Goal: Navigation & Orientation: Understand site structure

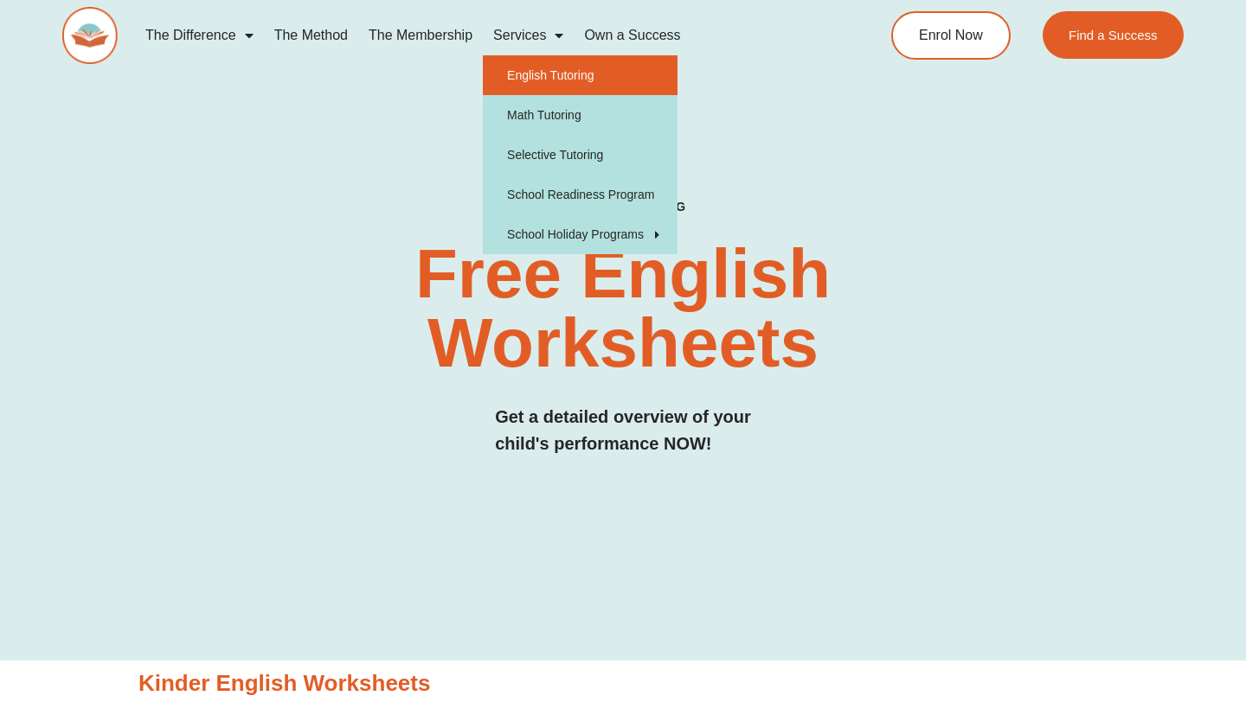
click at [549, 69] on link "English Tutoring" at bounding box center [580, 75] width 195 height 40
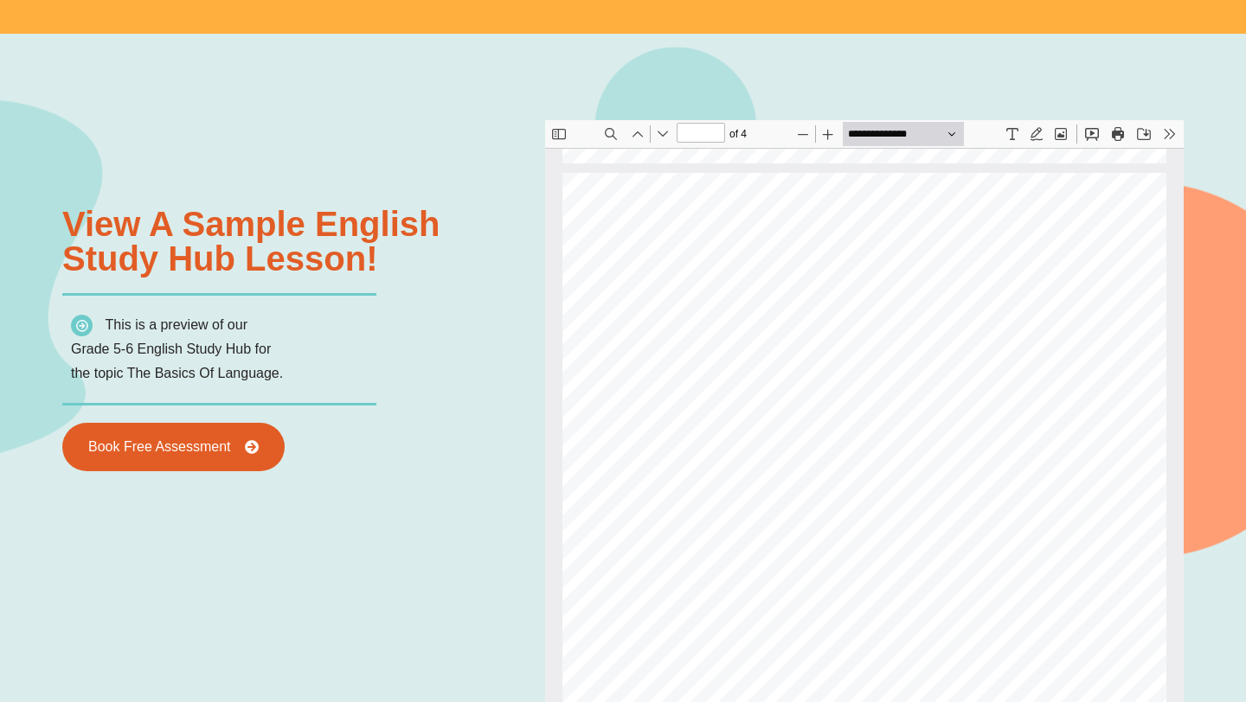
scroll to position [1559, 0]
type input "*"
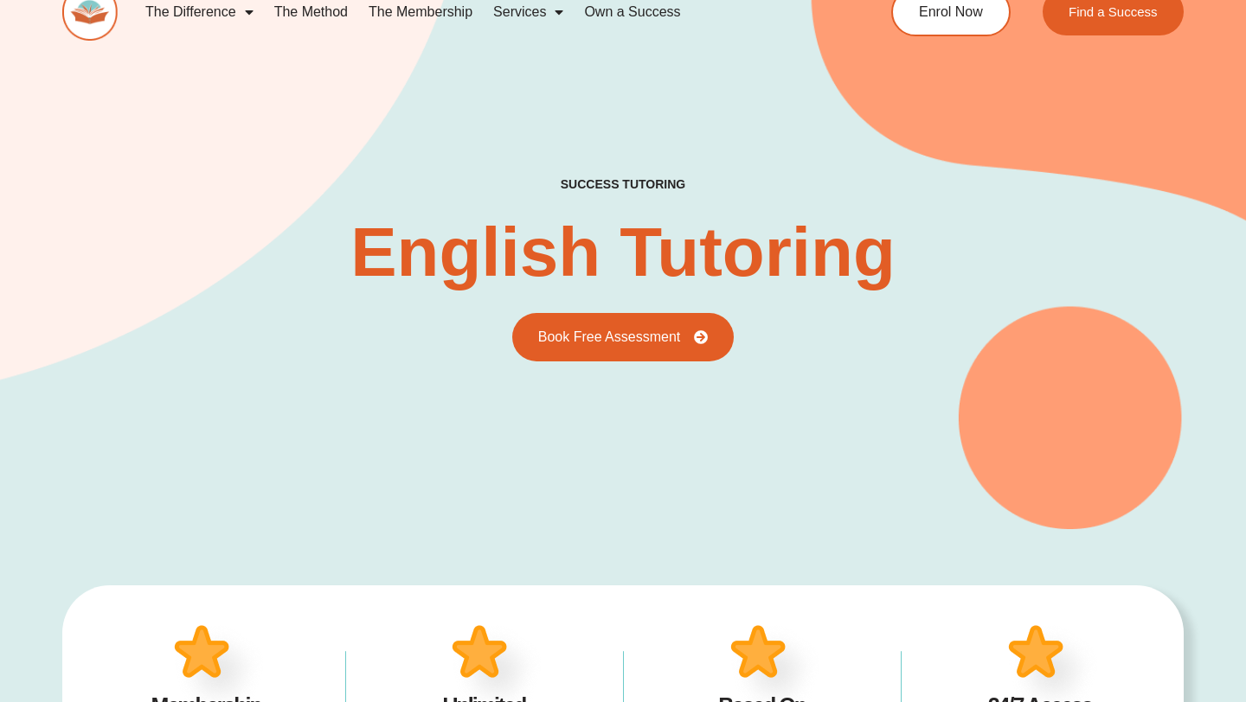
scroll to position [0, 0]
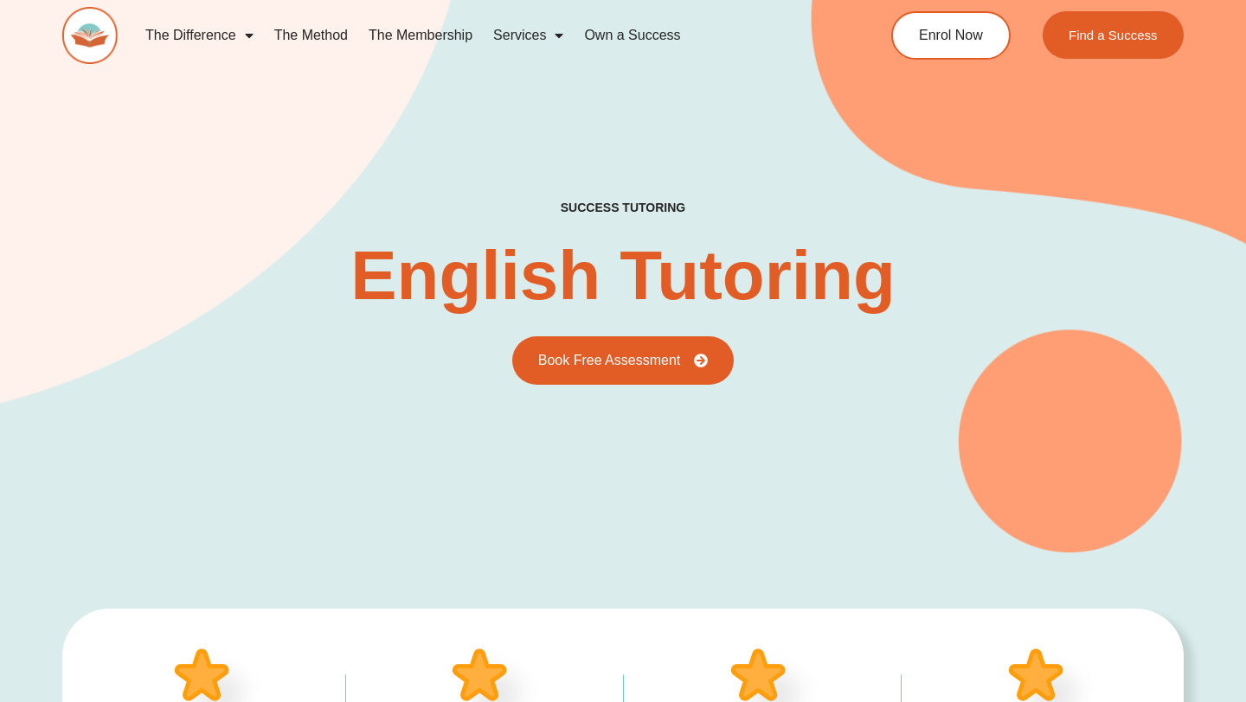
click at [325, 29] on link "The Method" at bounding box center [311, 36] width 94 height 40
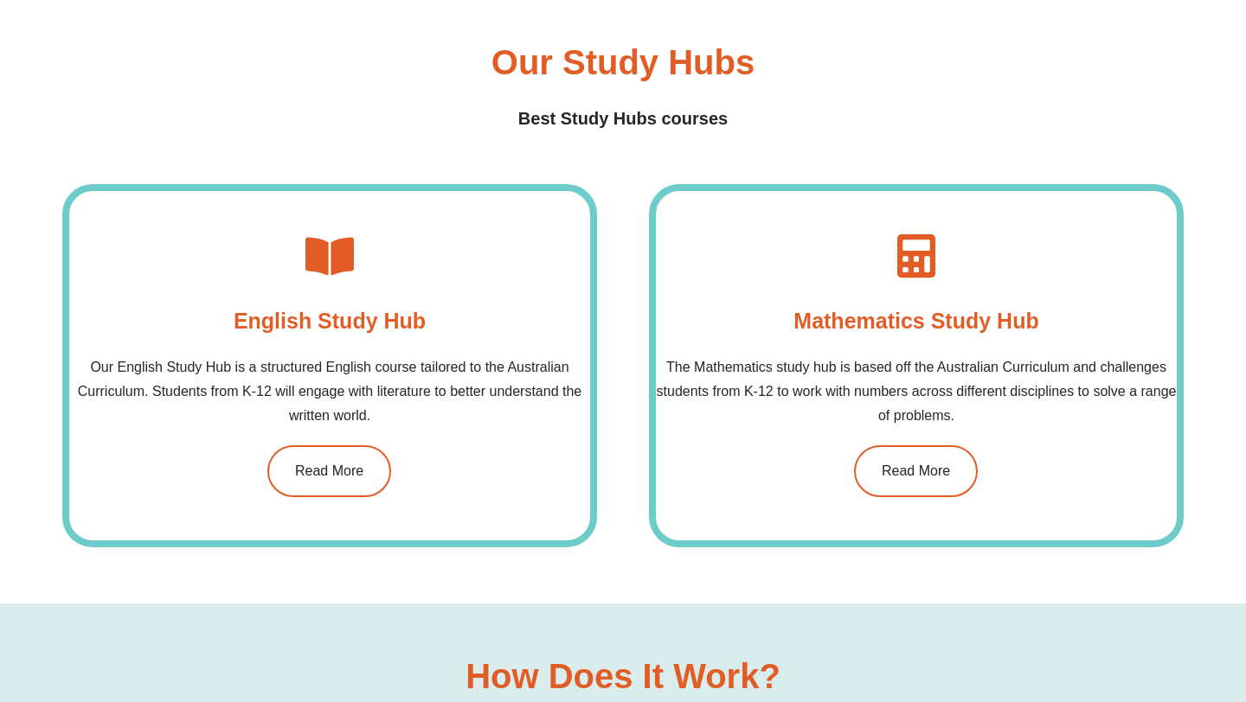
scroll to position [1185, 0]
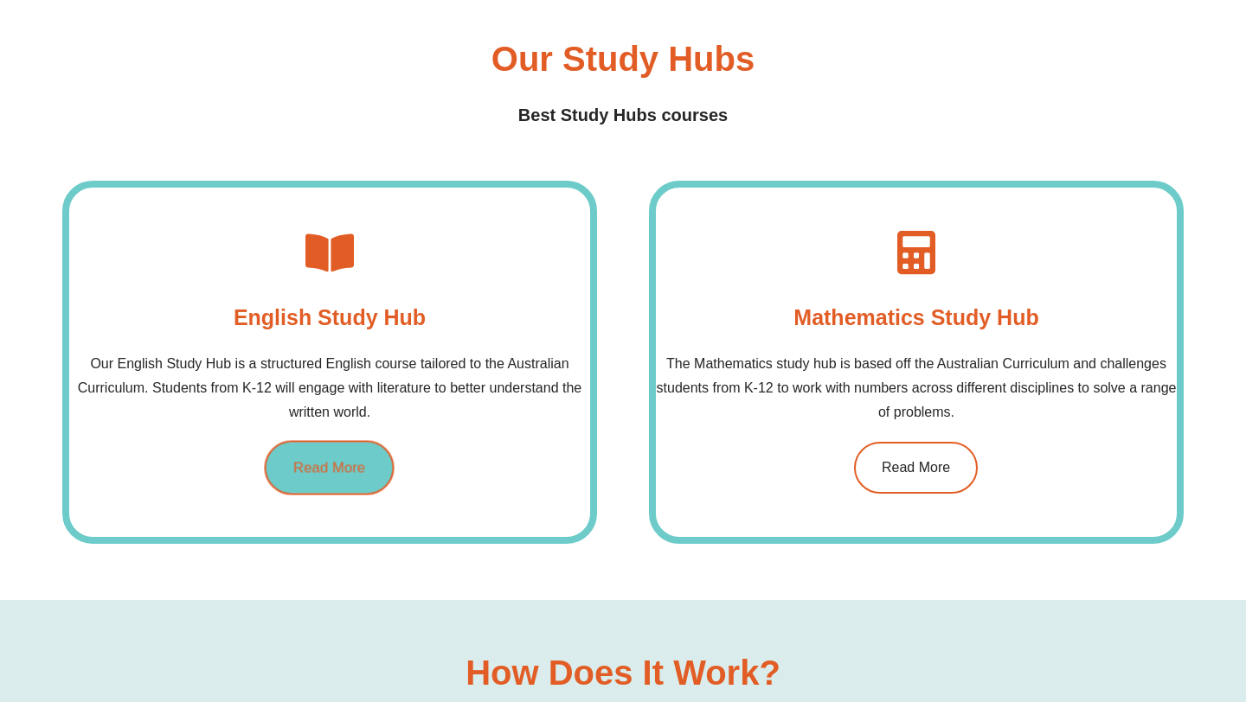
click at [330, 470] on span "Read More" at bounding box center [329, 467] width 72 height 15
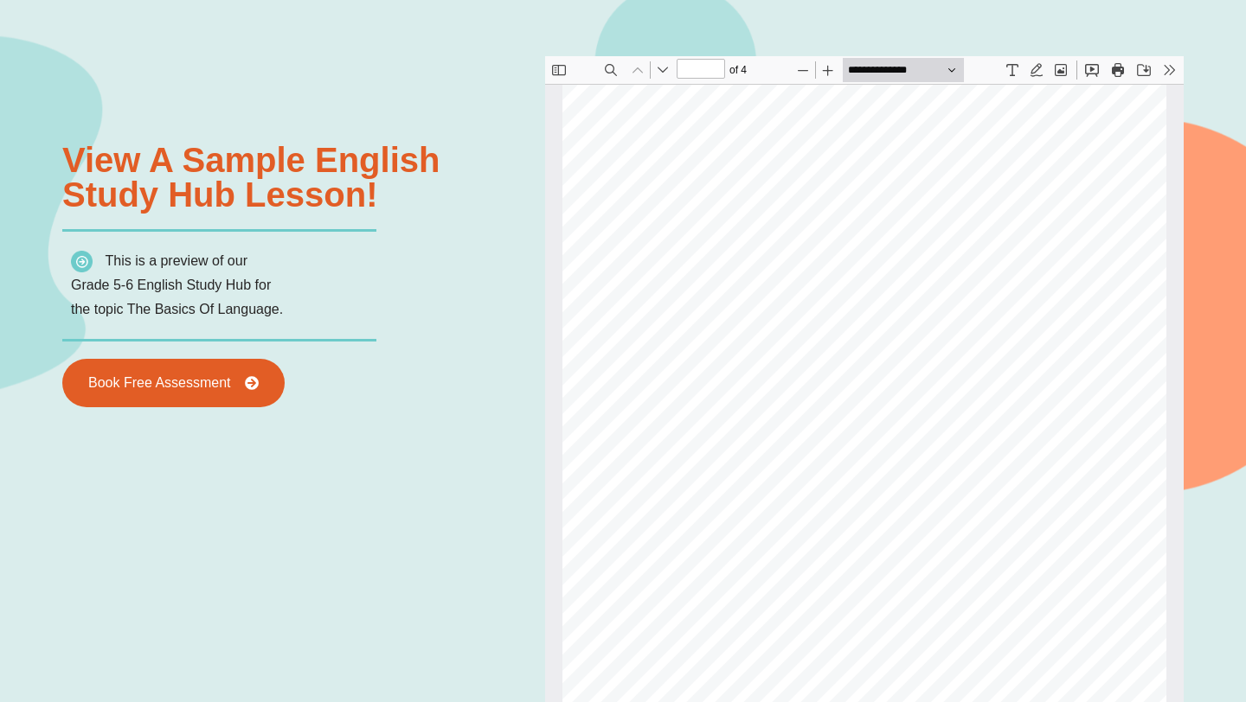
scroll to position [1878, 0]
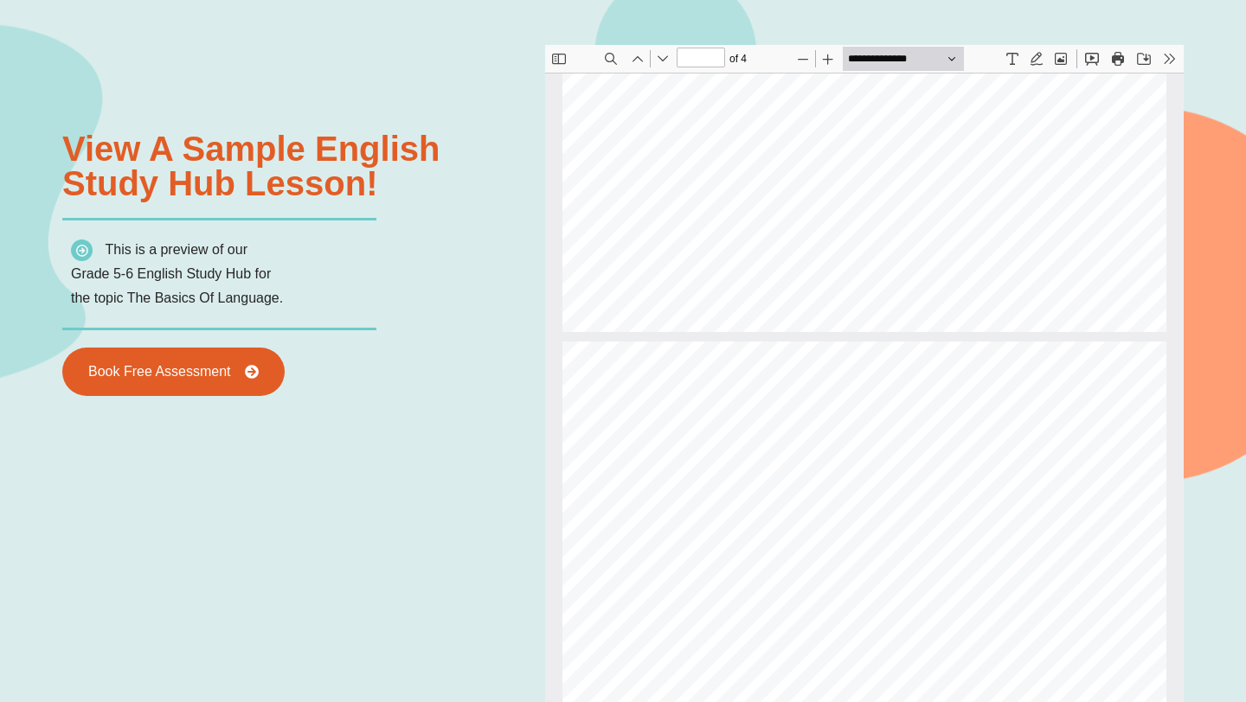
type input "*"
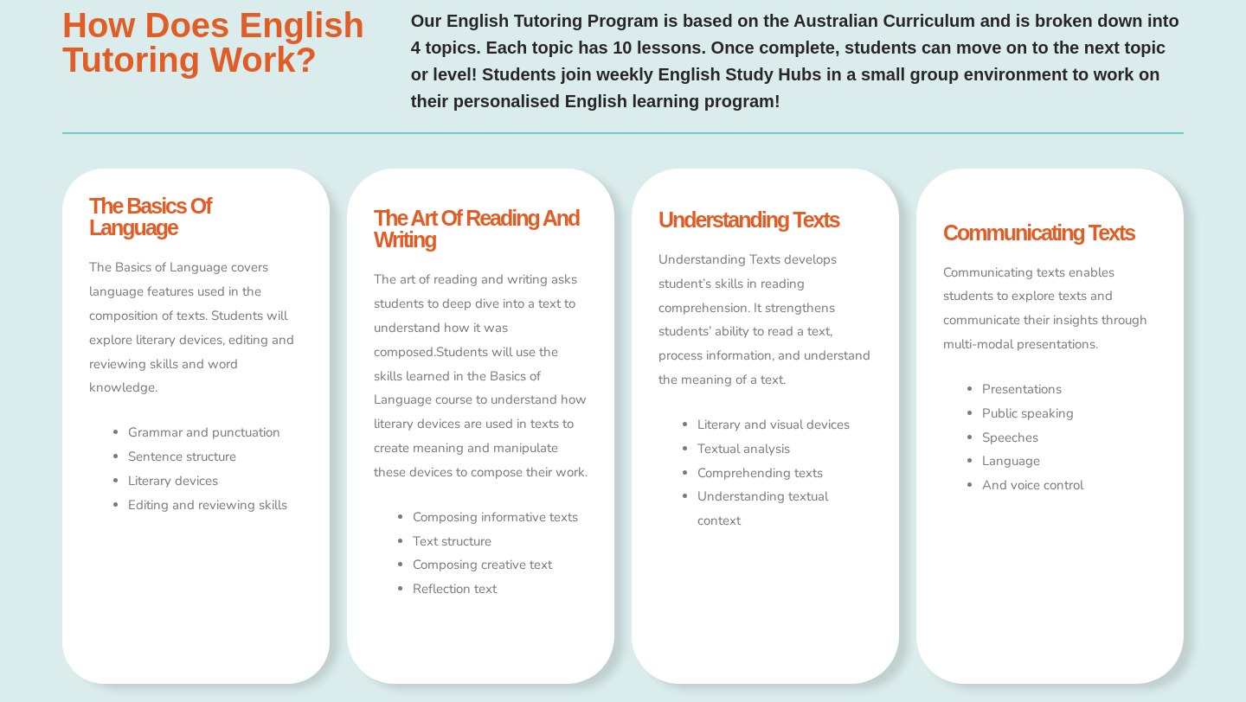
scroll to position [0, 0]
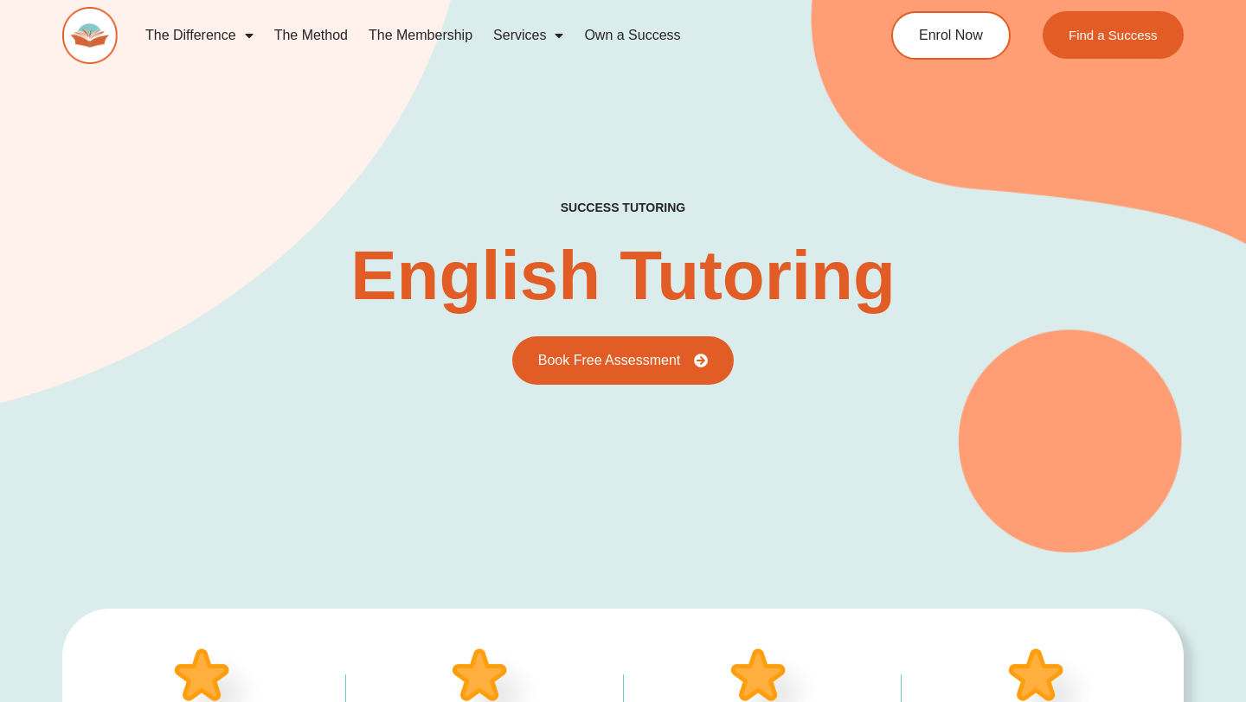
click at [445, 34] on link "The Membership" at bounding box center [420, 36] width 125 height 40
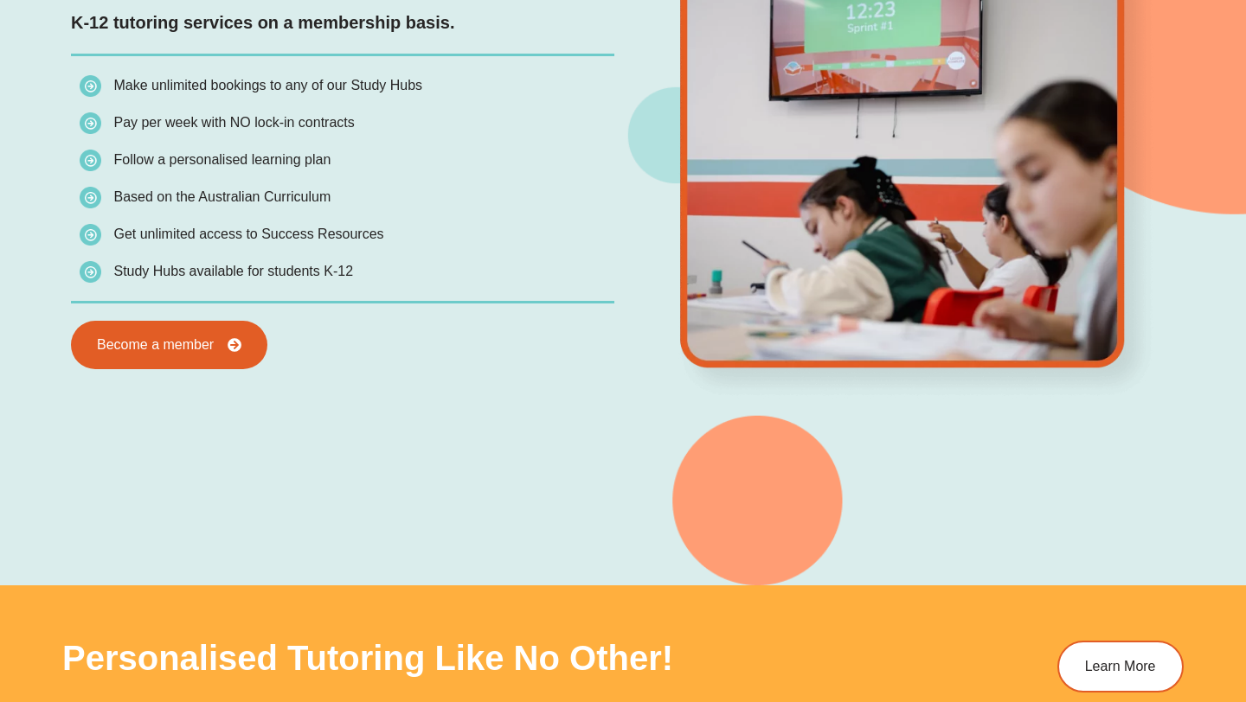
scroll to position [1625, 0]
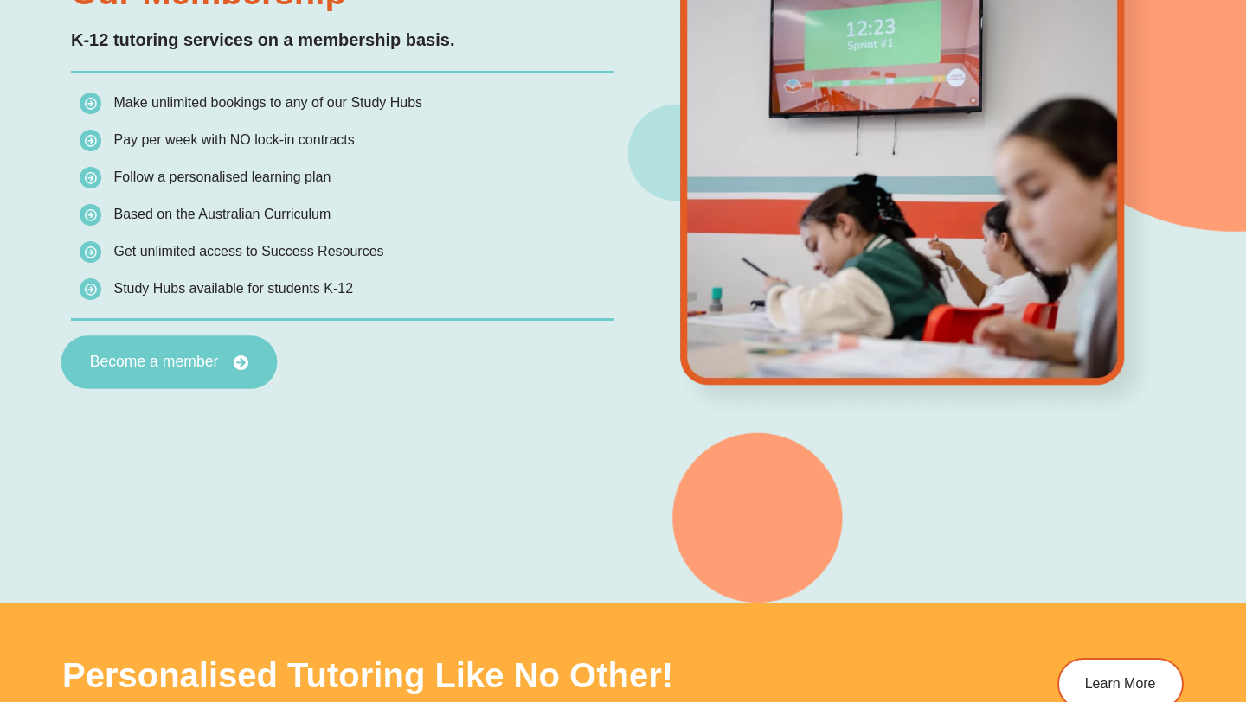
click at [235, 363] on icon at bounding box center [242, 363] width 16 height 16
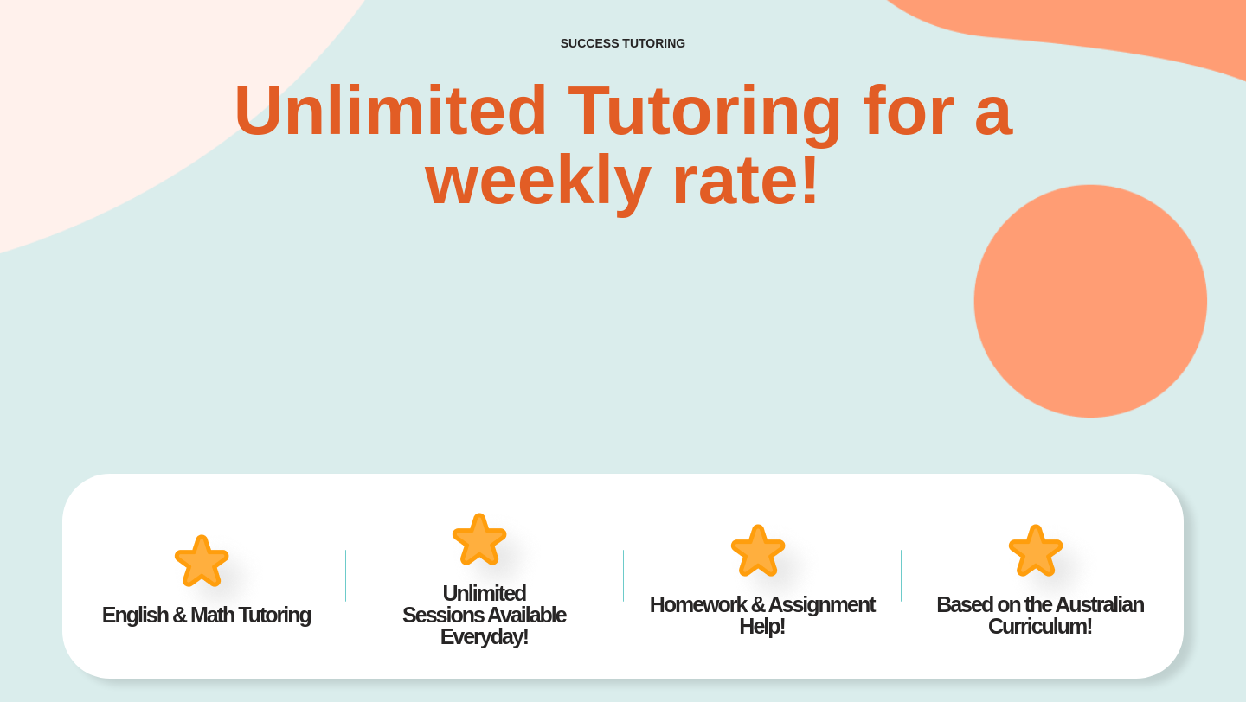
scroll to position [0, 0]
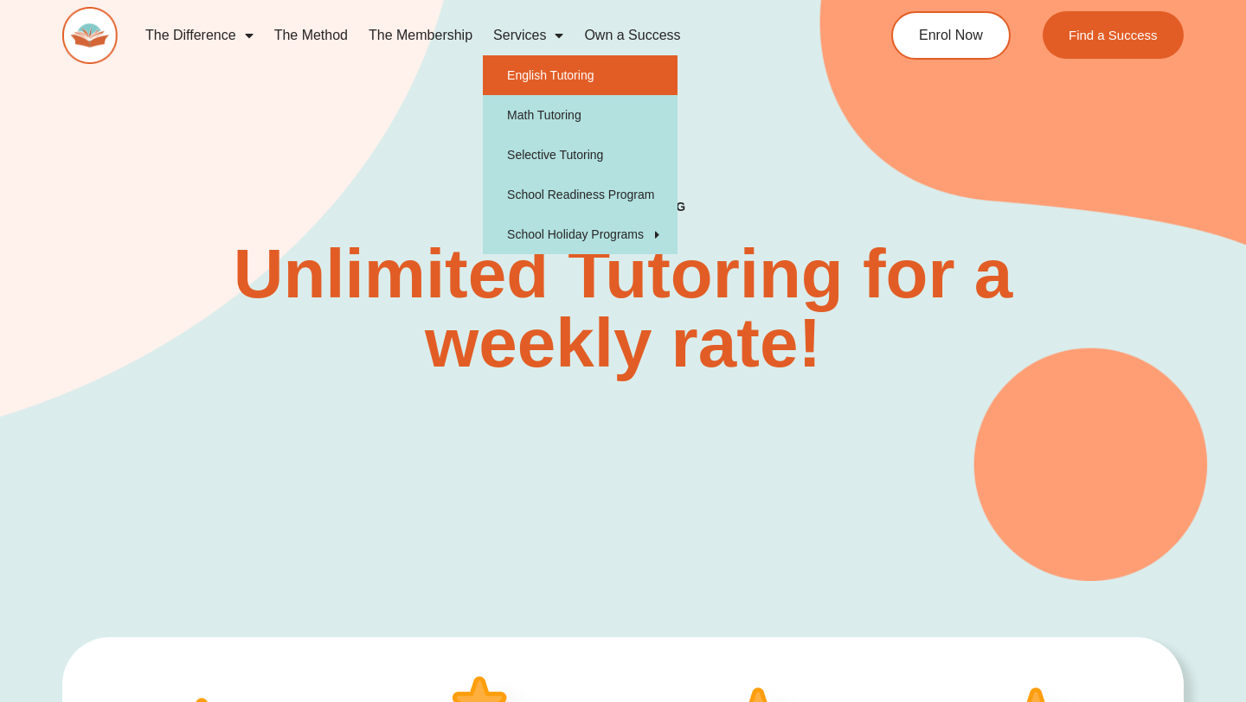
click at [574, 79] on link "English Tutoring" at bounding box center [580, 75] width 195 height 40
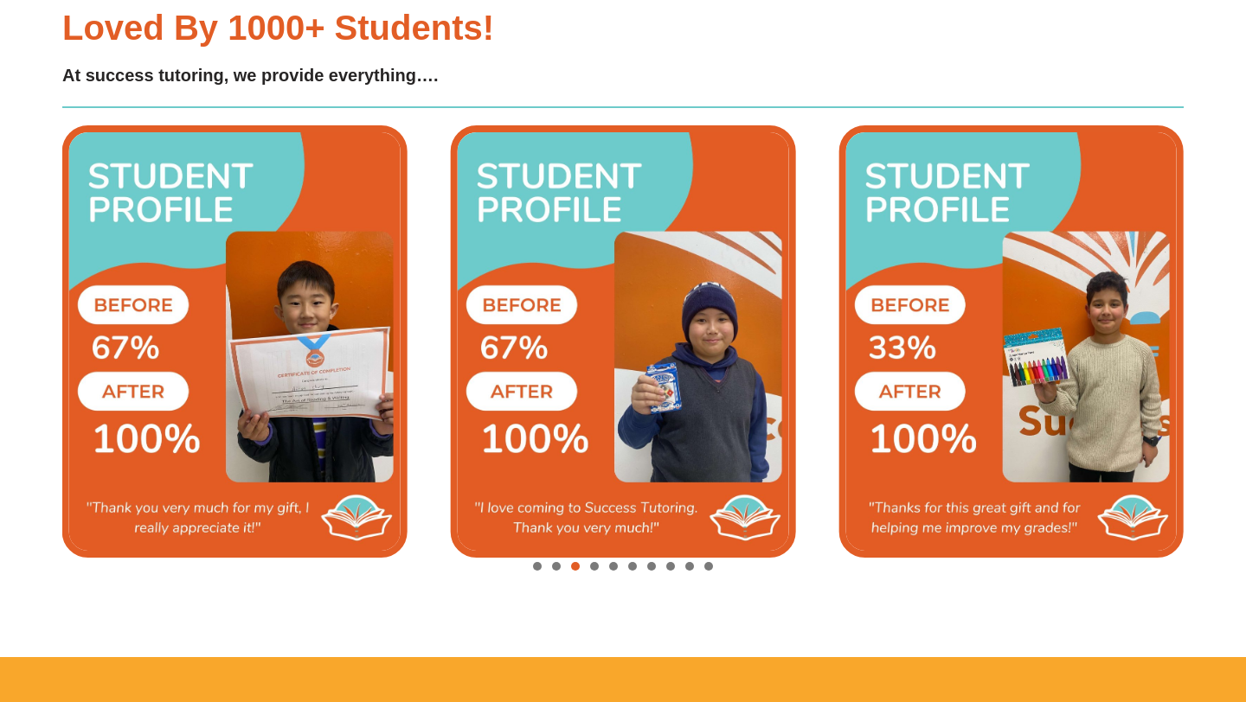
scroll to position [3853, 0]
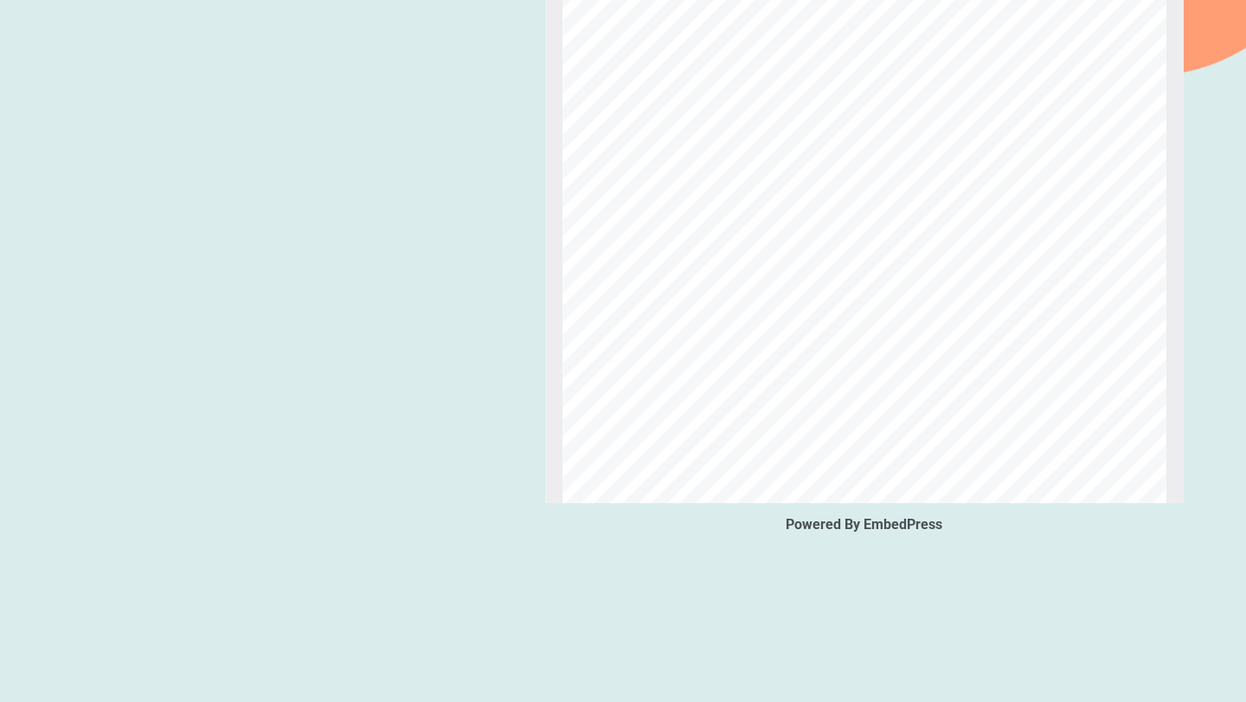
scroll to position [147, 0]
type input "*"
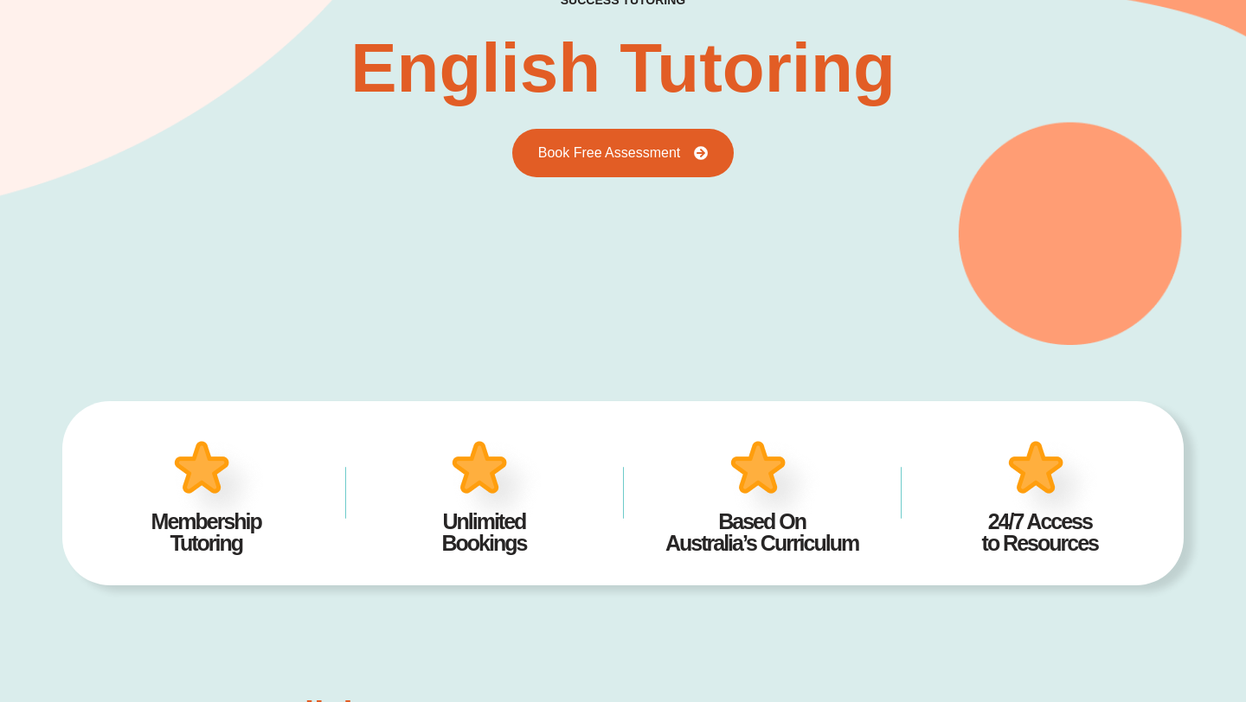
scroll to position [0, 0]
